Goal: Task Accomplishment & Management: Manage account settings

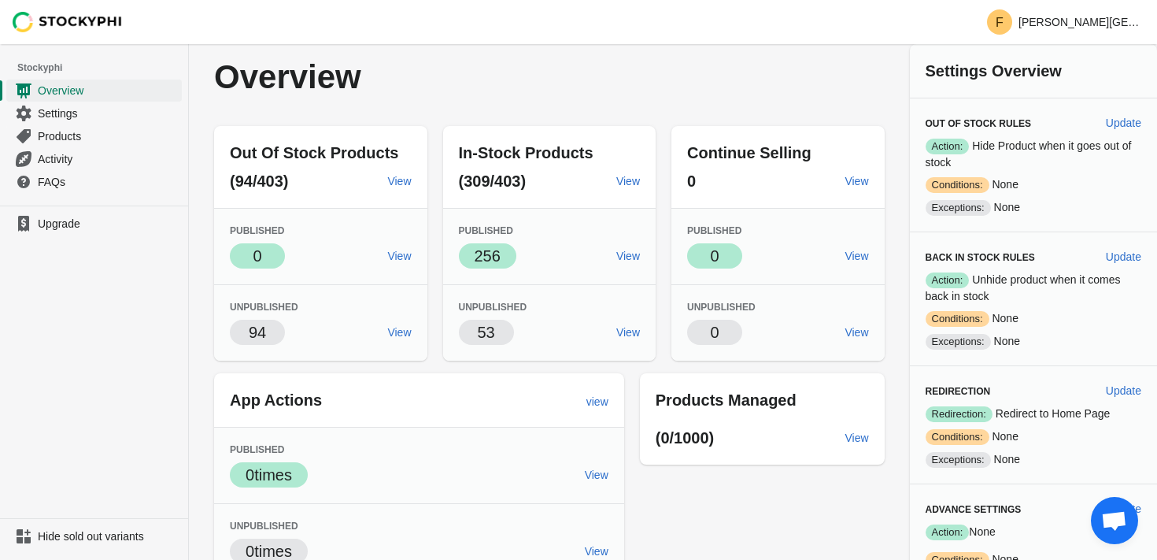
drag, startPoint x: 131, startPoint y: 18, endPoint x: 51, endPoint y: 19, distance: 79.5
click at [51, 19] on div at bounding box center [94, 22] width 189 height 44
click at [51, 19] on img at bounding box center [68, 22] width 110 height 20
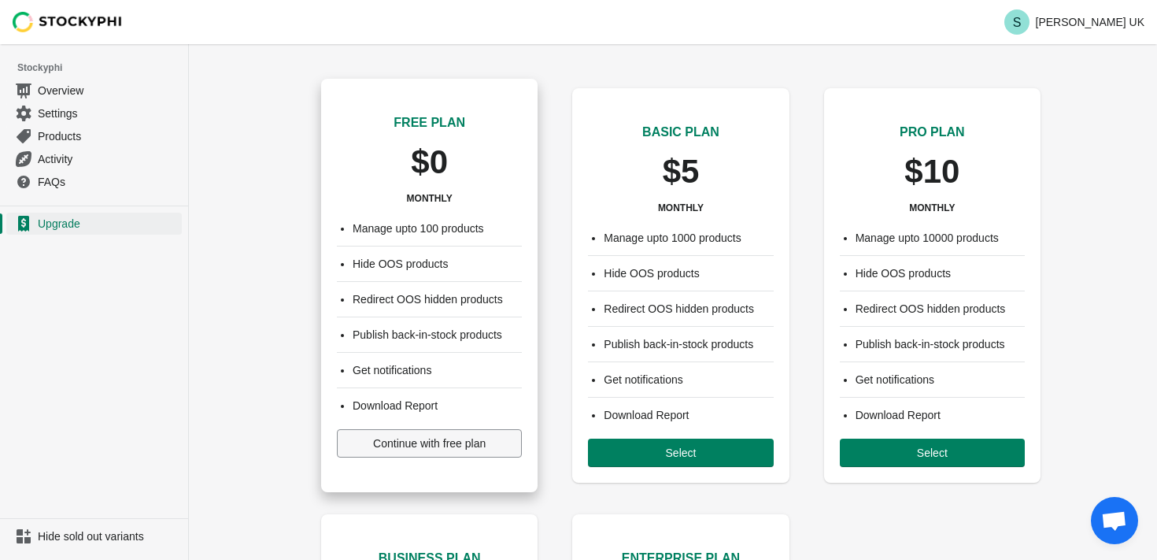
click at [426, 451] on button "Continue with free plan" at bounding box center [429, 443] width 185 height 28
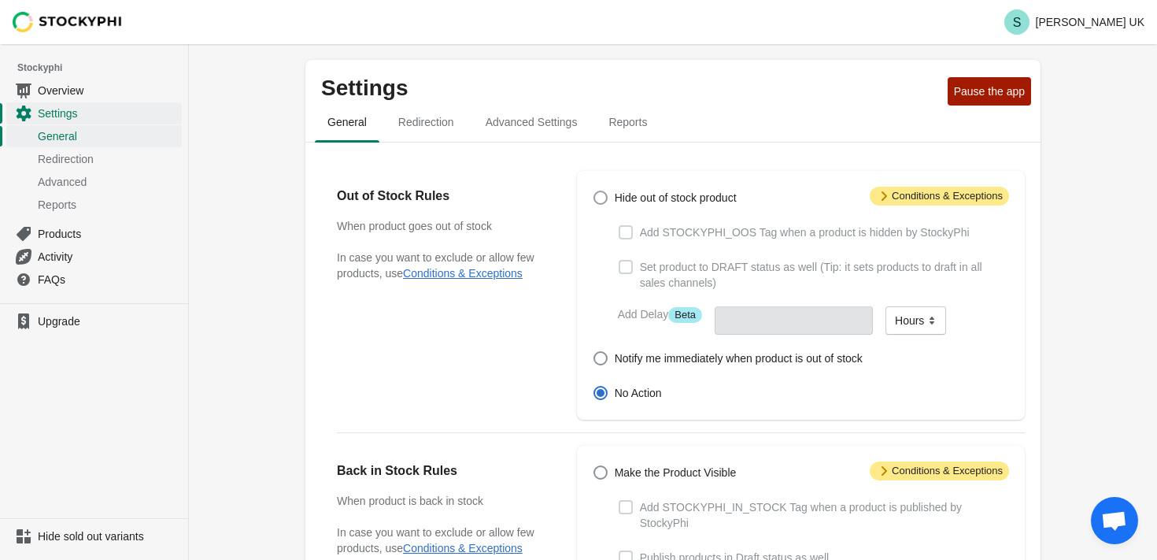
click at [597, 198] on span at bounding box center [600, 197] width 14 height 14
click at [594, 191] on input "Hide out of stock product" at bounding box center [593, 190] width 1 height 1
radio input "true"
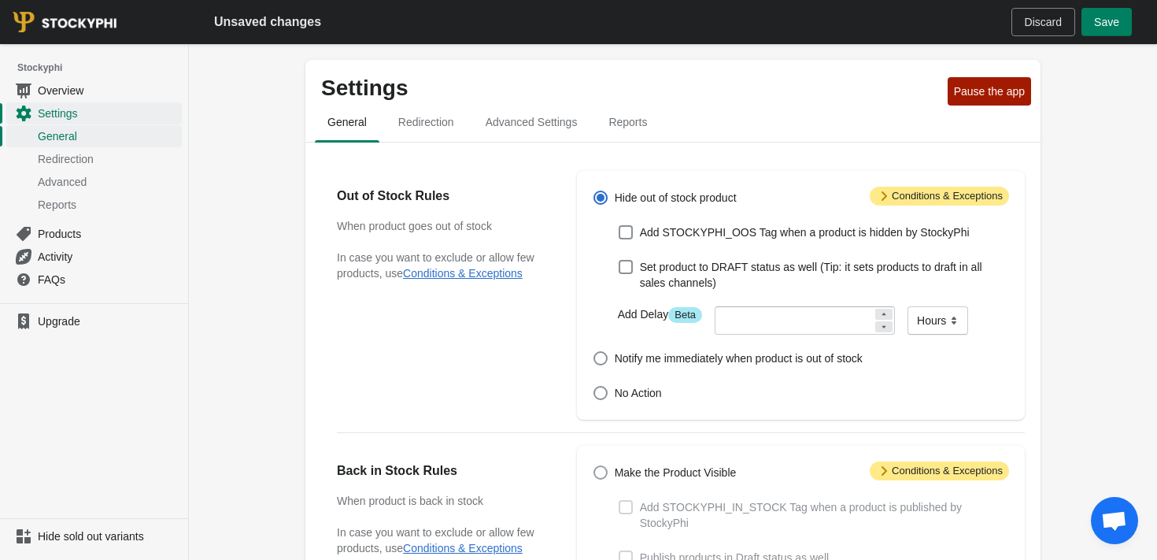
click at [603, 471] on span at bounding box center [600, 472] width 14 height 14
click at [594, 466] on input "Make the Product Visible" at bounding box center [593, 465] width 1 height 1
radio input "true"
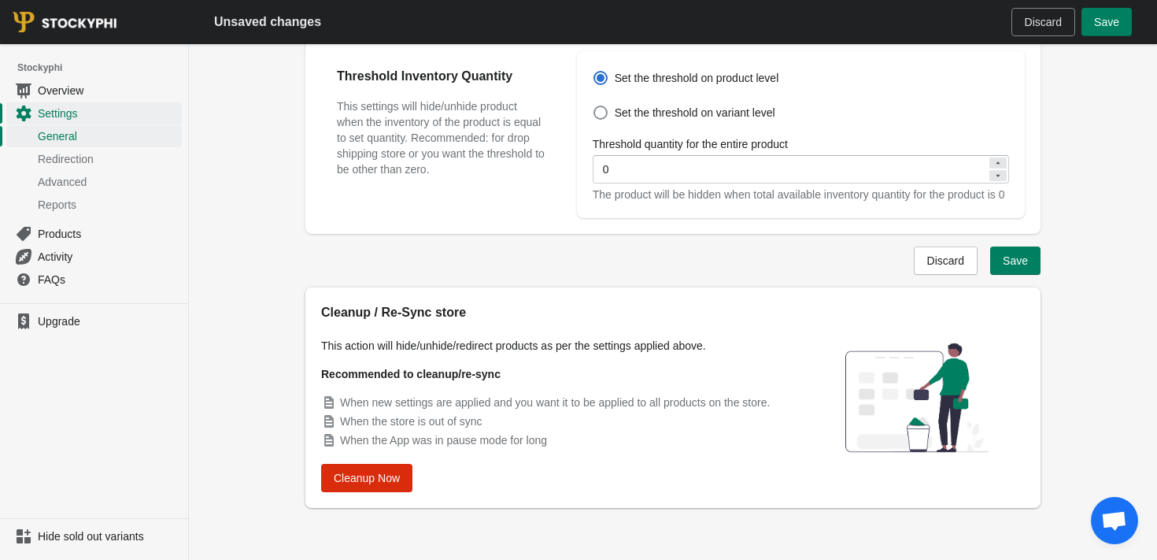
scroll to position [645, 0]
click at [1003, 261] on span "Save" at bounding box center [1015, 259] width 25 height 13
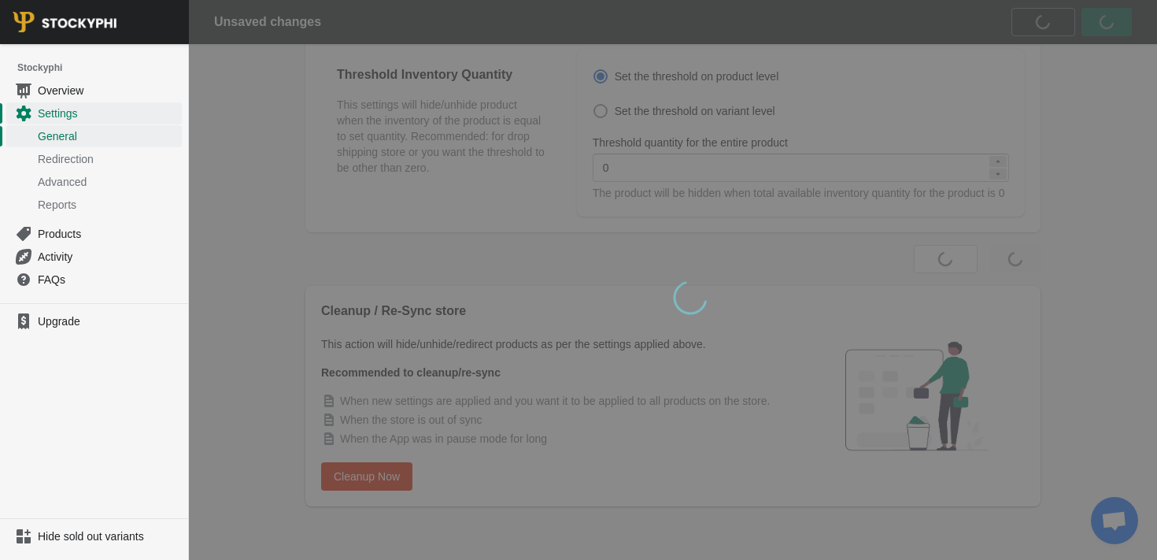
scroll to position [0, 0]
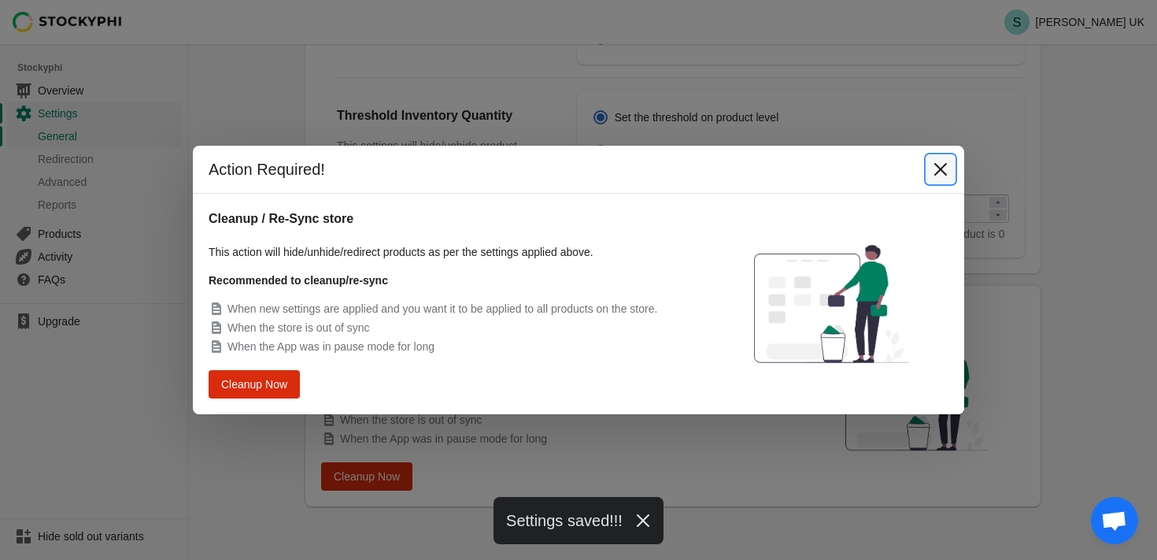
click at [937, 176] on icon "Close" at bounding box center [941, 169] width 16 height 16
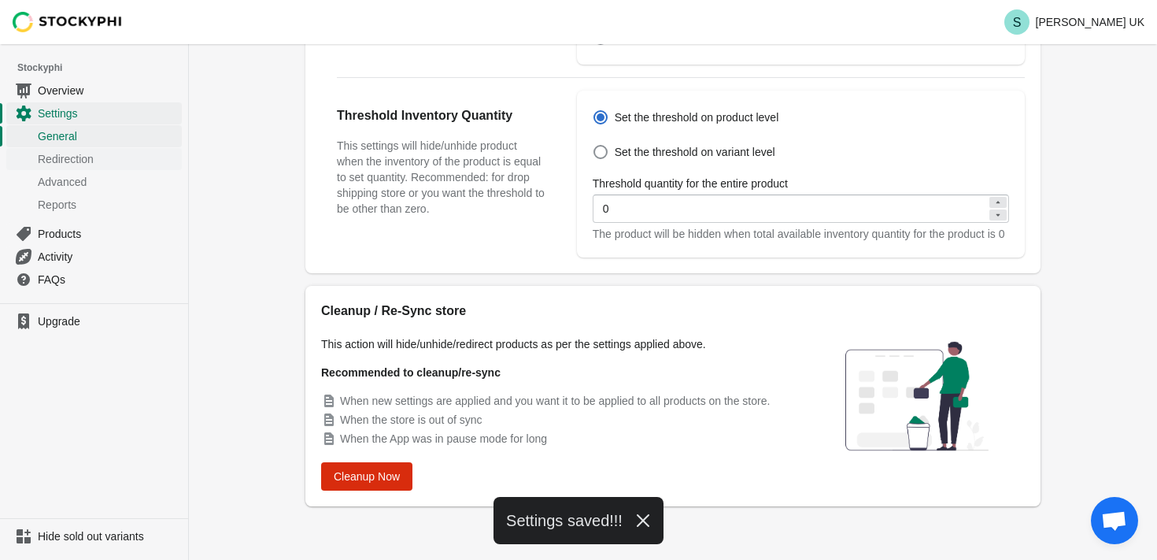
click at [55, 164] on span "Redirection" at bounding box center [108, 159] width 141 height 16
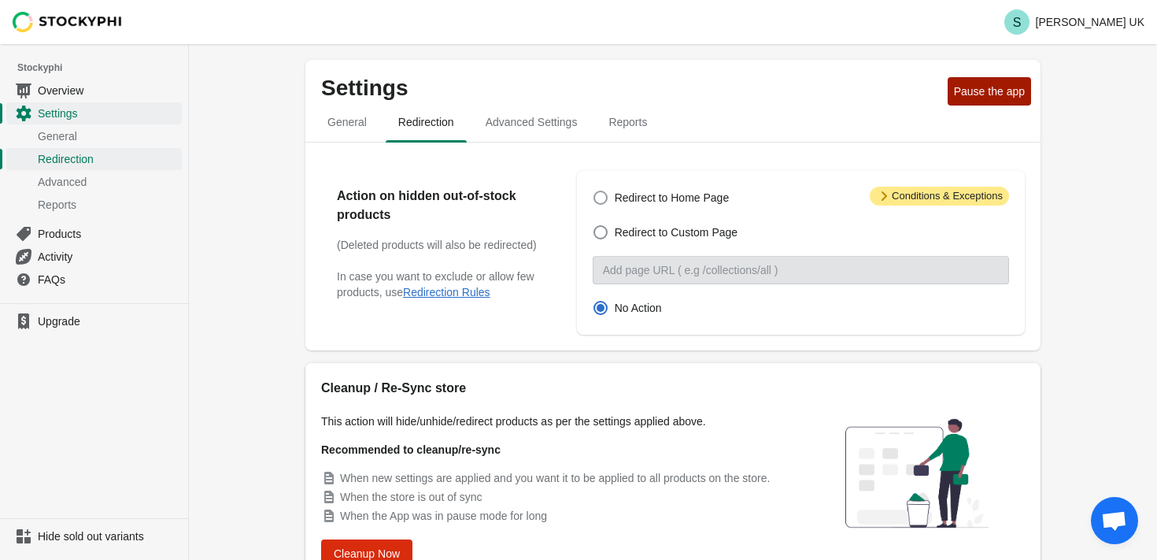
click at [602, 199] on span at bounding box center [600, 197] width 14 height 14
click at [594, 191] on input "Redirect to Home Page" at bounding box center [593, 190] width 1 height 1
radio input "true"
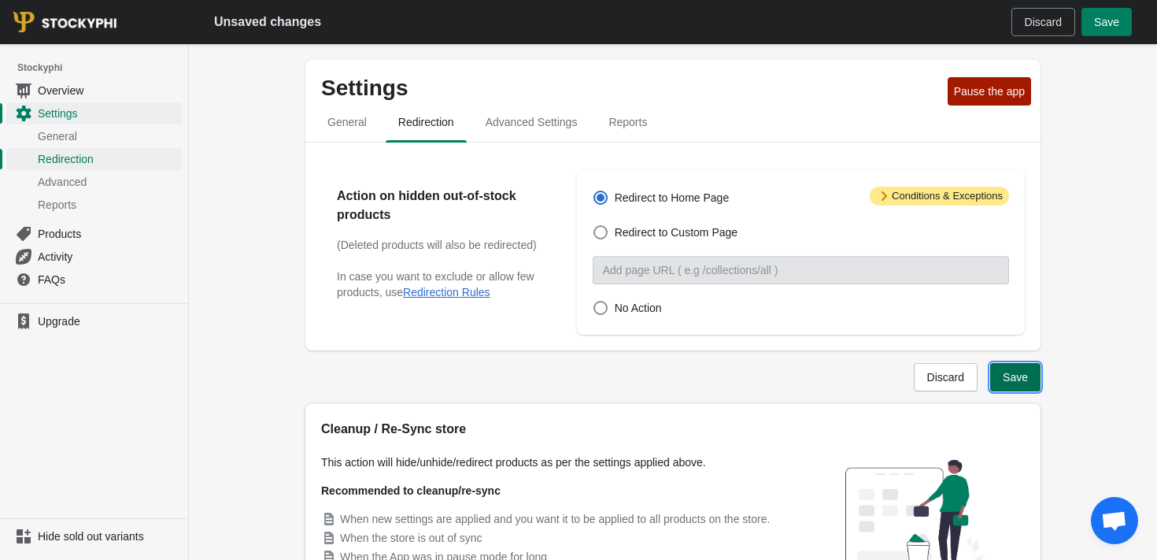
click at [1014, 371] on span "Save" at bounding box center [1015, 377] width 25 height 13
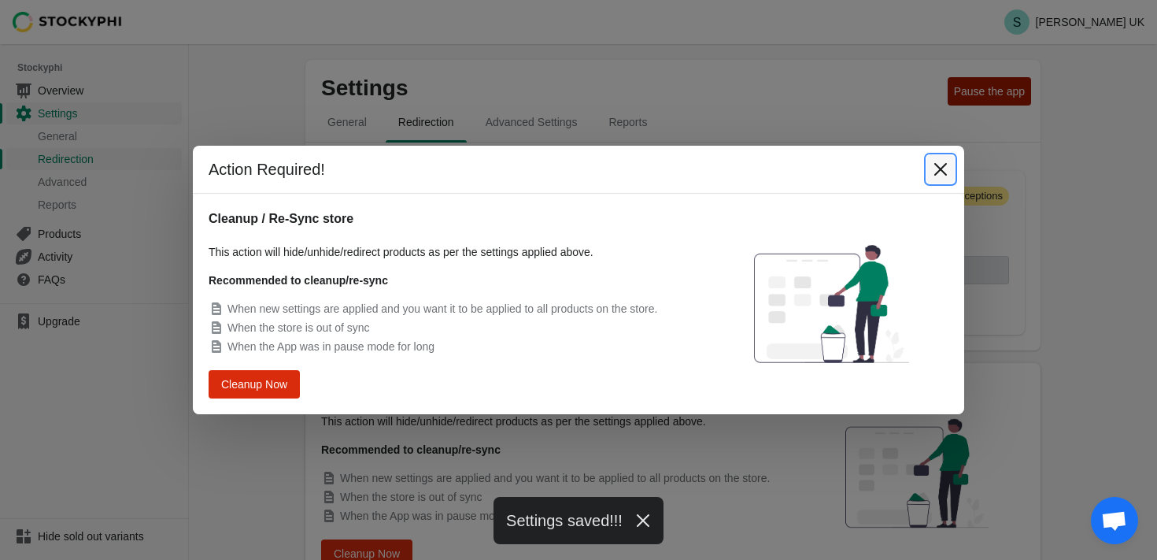
click at [939, 169] on icon "Close" at bounding box center [940, 169] width 13 height 13
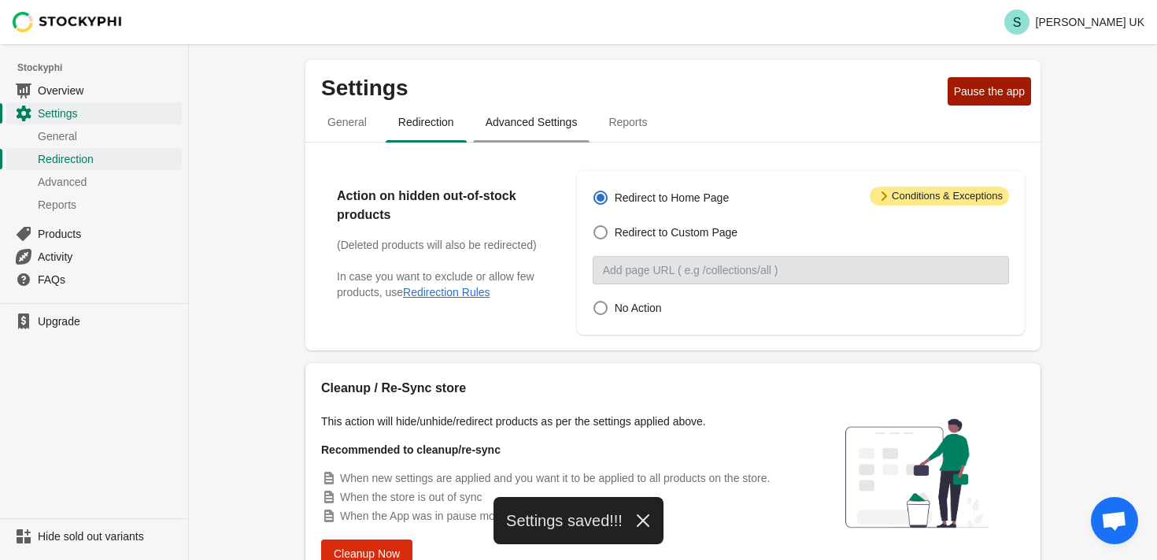
click at [529, 117] on span "Advanced Settings" at bounding box center [531, 122] width 117 height 28
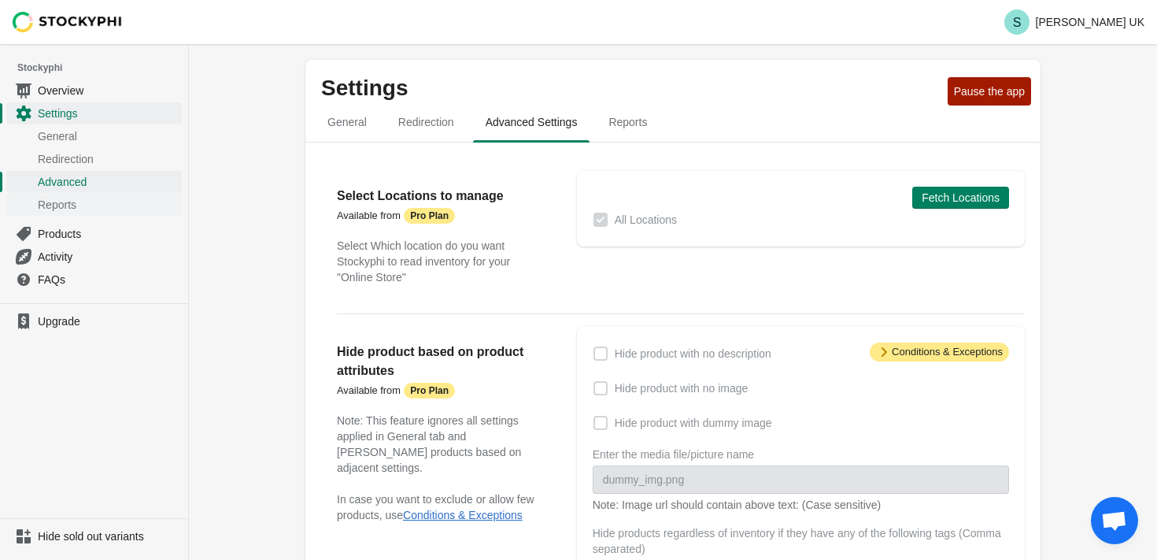
click at [54, 203] on span "Reports" at bounding box center [108, 205] width 141 height 16
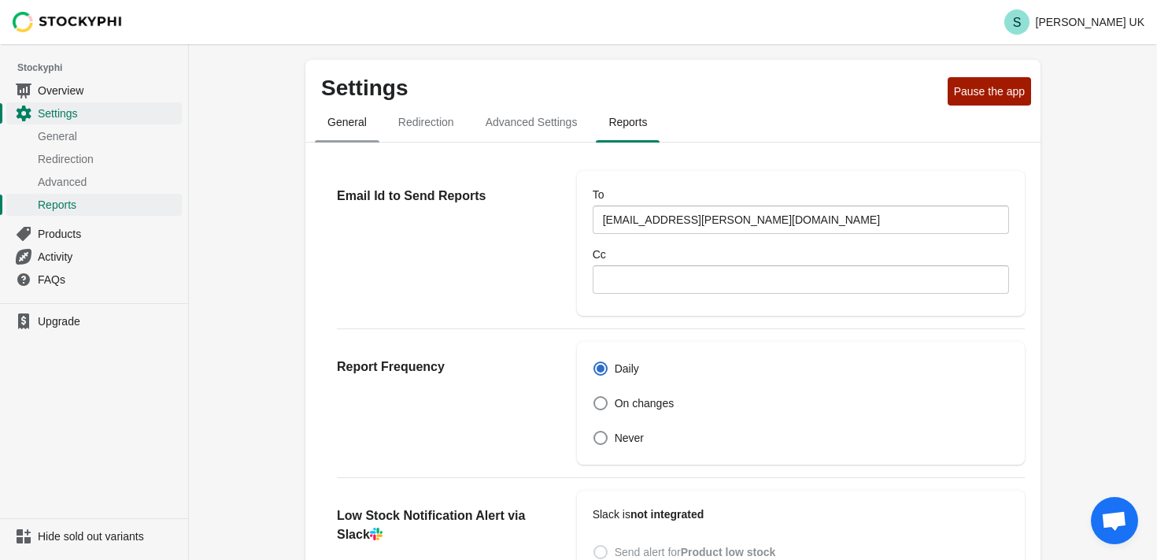
click at [359, 127] on span "General" at bounding box center [347, 122] width 65 height 28
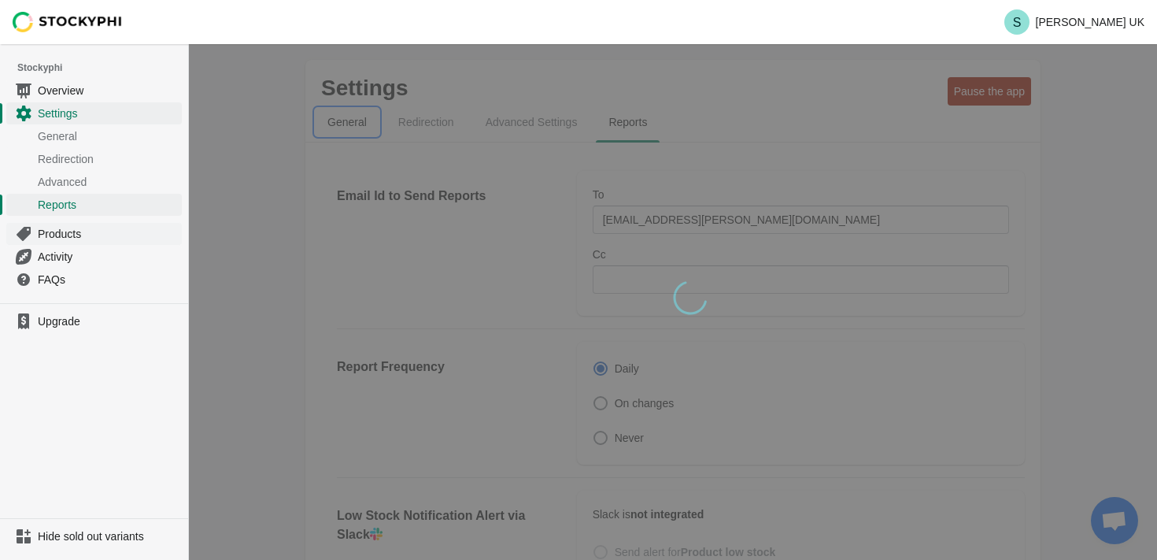
select select "hours"
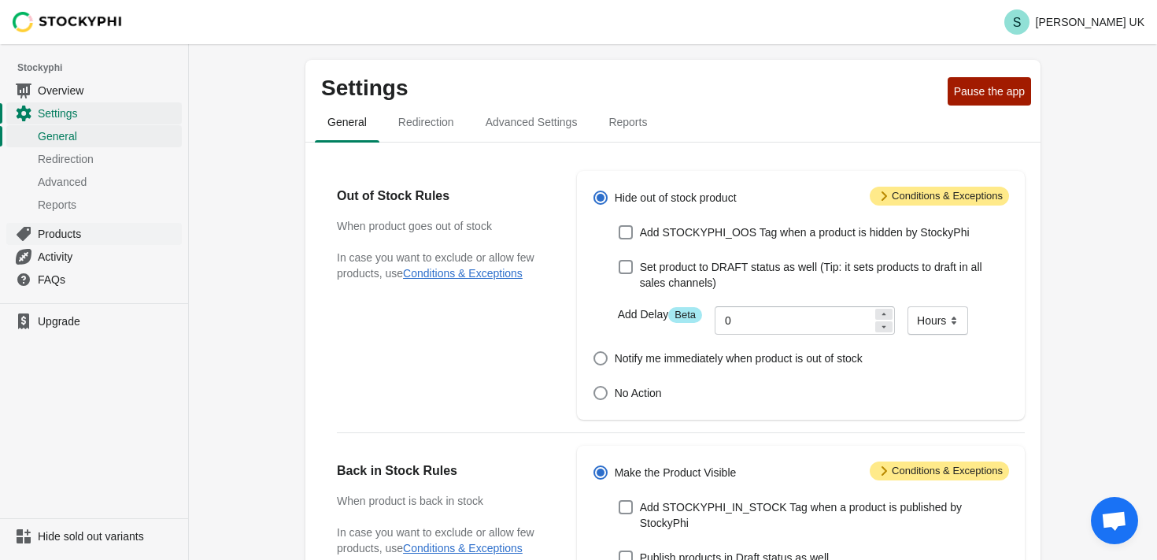
click at [72, 233] on span "Products" at bounding box center [108, 234] width 141 height 16
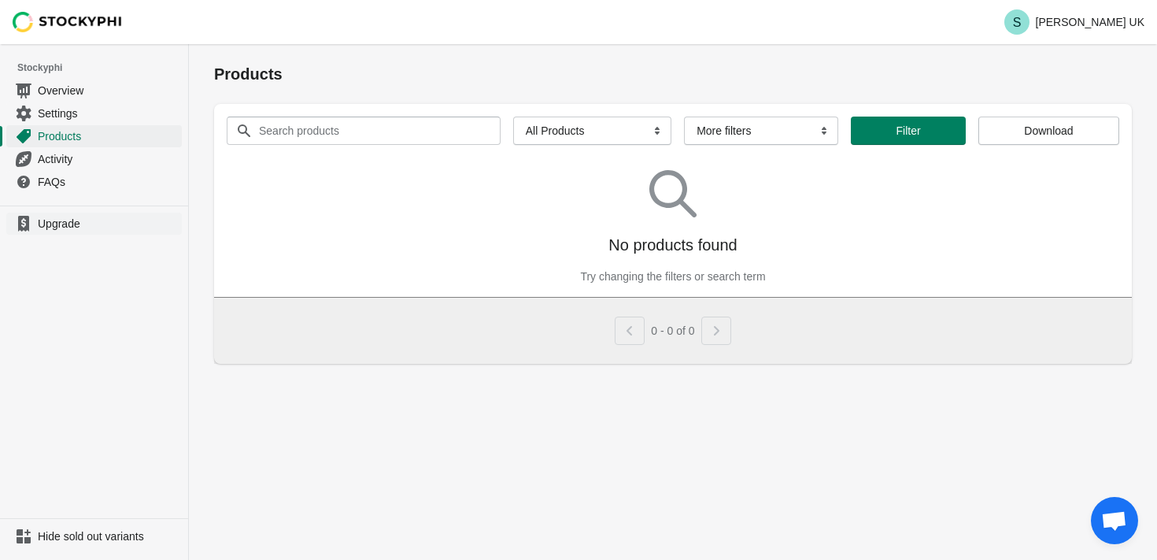
click at [52, 224] on span "Upgrade" at bounding box center [108, 224] width 141 height 16
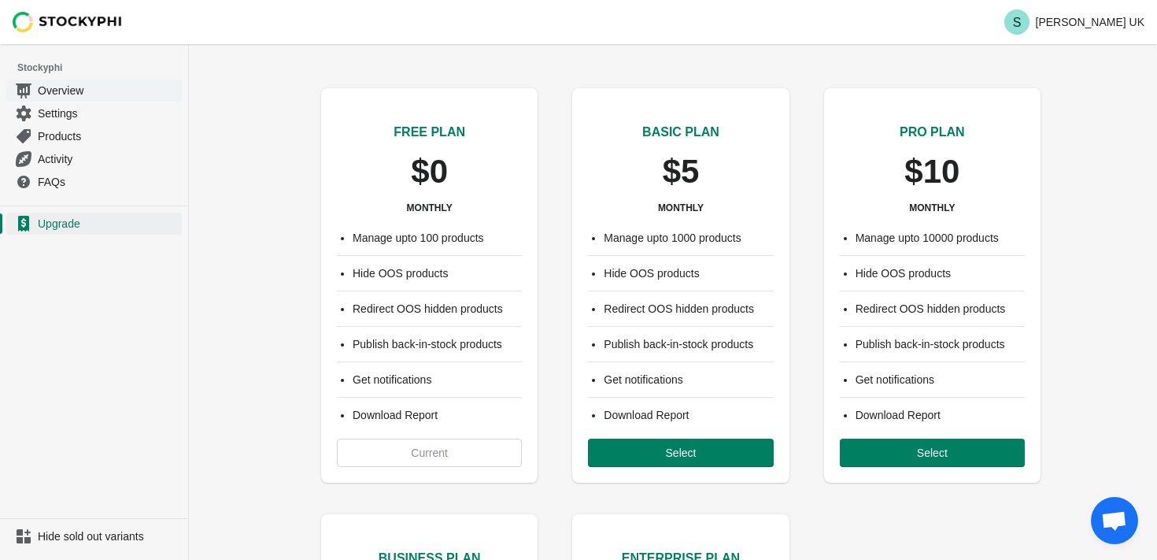
click at [58, 94] on span "Overview" at bounding box center [108, 91] width 141 height 16
